Goal: Task Accomplishment & Management: Complete application form

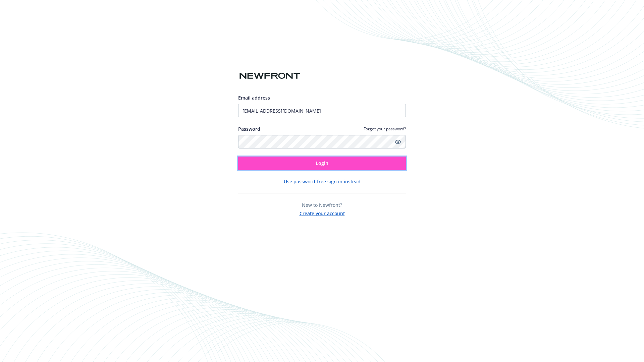
click at [322, 163] on span "Login" at bounding box center [322, 163] width 13 height 6
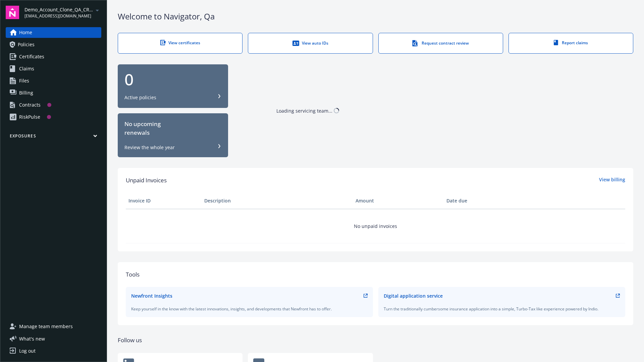
click at [63, 12] on span "Demo_Account_Clone_QA_CR_Tests_Prospect" at bounding box center [58, 9] width 69 height 7
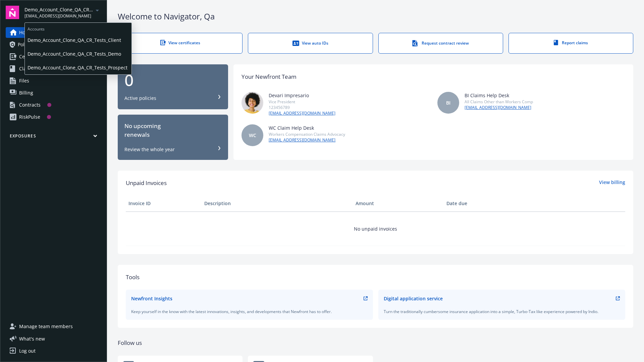
click at [77, 40] on span "Demo_Account_Clone_QA_CR_Tests_Client" at bounding box center [78, 40] width 101 height 14
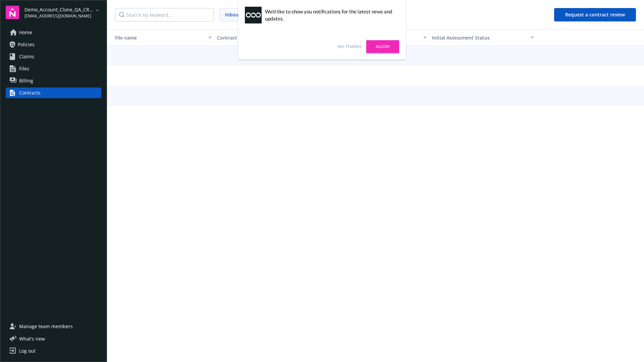
click at [349, 47] on link "No, thanks" at bounding box center [350, 47] width 24 height 6
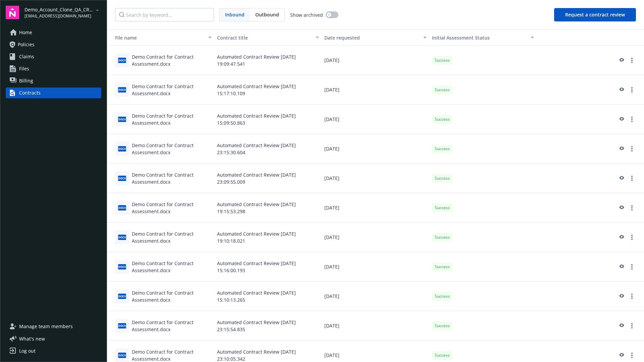
click at [595, 15] on button "Request a contract review" at bounding box center [595, 14] width 82 height 13
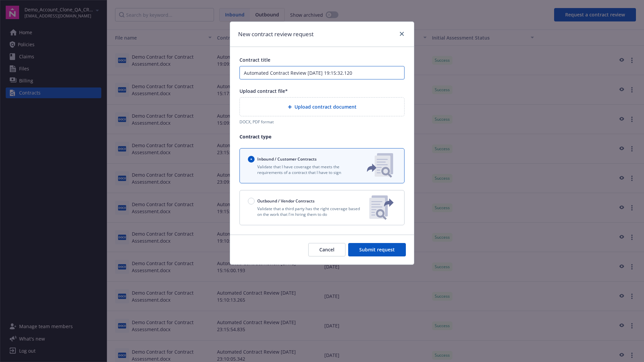
type input "Automated Contract Review [DATE] 19:15:32.120"
click at [322, 208] on p "Validate that a third party has the right coverage based on the work that I'm h…" at bounding box center [306, 211] width 116 height 11
radio input "false"
radio input "true"
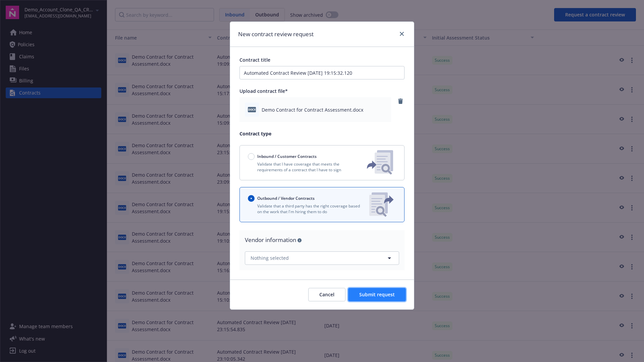
click at [377, 295] on span "Submit request" at bounding box center [377, 295] width 36 height 6
